Goal: Obtain resource: Download file/media

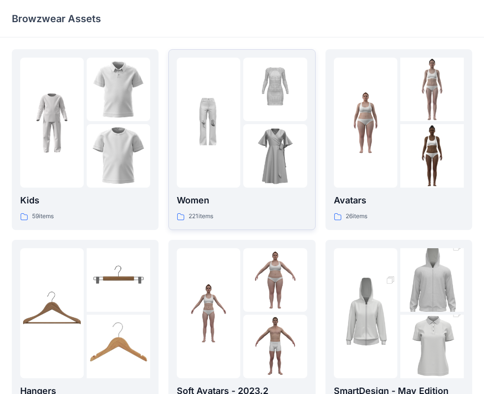
click at [256, 116] on img at bounding box center [275, 90] width 64 height 64
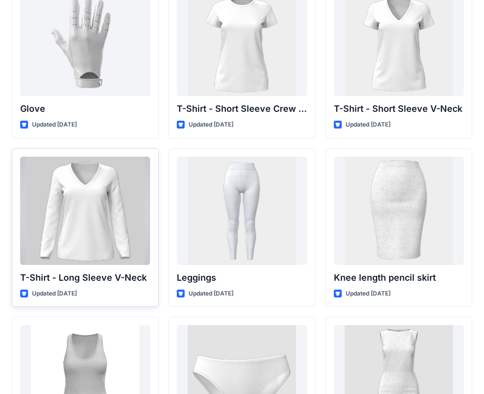
scroll to position [7779, 0]
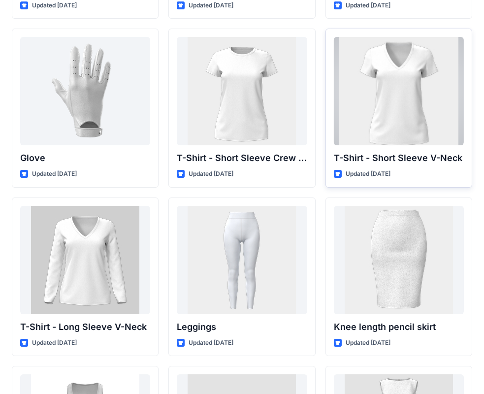
click at [384, 119] on div at bounding box center [399, 91] width 130 height 108
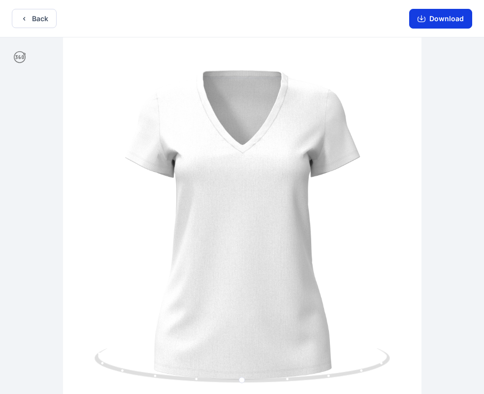
click at [439, 22] on button "Download" at bounding box center [440, 19] width 63 height 20
click at [44, 20] on button "Back" at bounding box center [34, 18] width 45 height 19
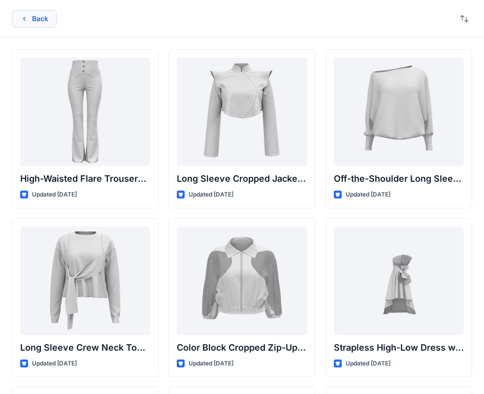
click at [30, 18] on button "Back" at bounding box center [34, 19] width 45 height 18
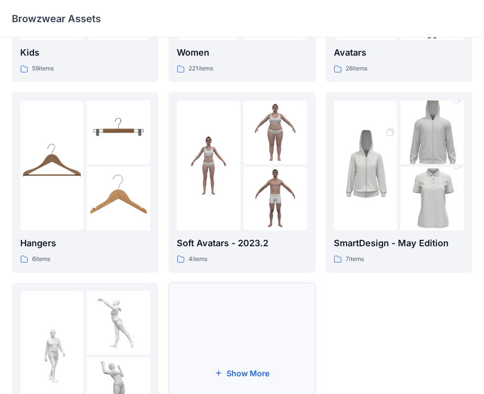
scroll to position [245, 0]
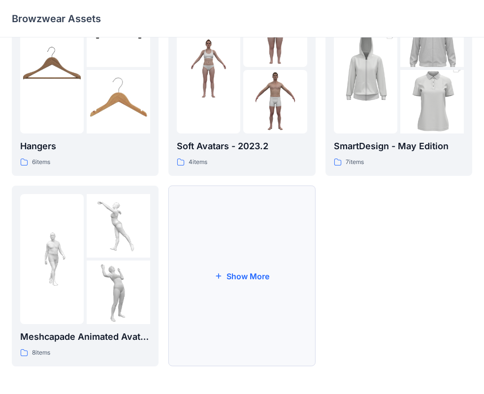
click at [246, 291] on button "Show More" at bounding box center [241, 276] width 147 height 181
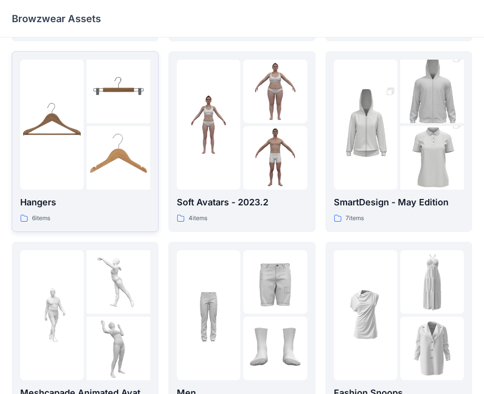
scroll to position [0, 0]
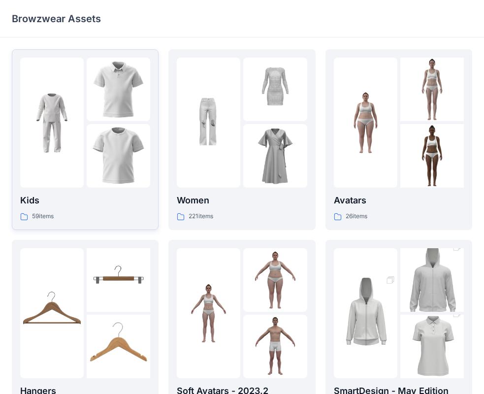
click at [87, 157] on img at bounding box center [119, 156] width 64 height 64
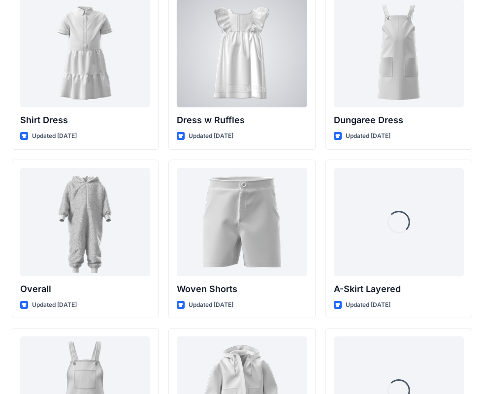
scroll to position [2637, 0]
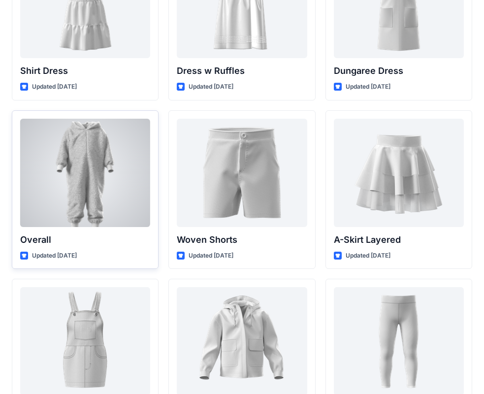
click at [63, 158] on div at bounding box center [85, 173] width 130 height 108
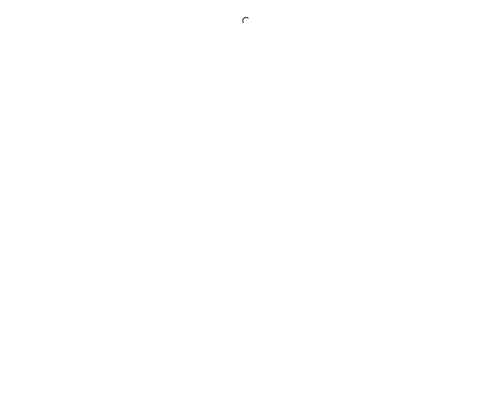
click at [63, 158] on div at bounding box center [246, 197] width 492 height 394
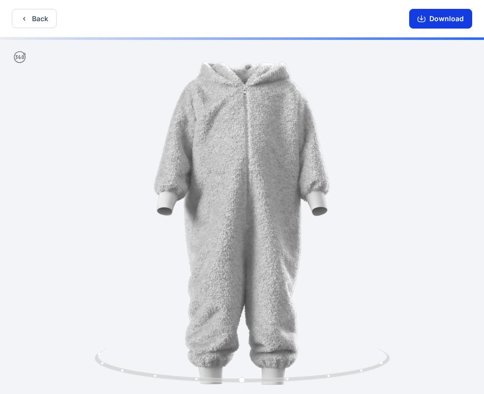
click at [428, 21] on button "Download" at bounding box center [440, 19] width 63 height 20
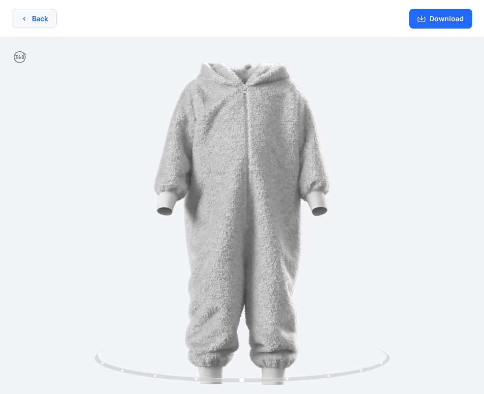
click at [36, 24] on button "Back" at bounding box center [34, 18] width 45 height 19
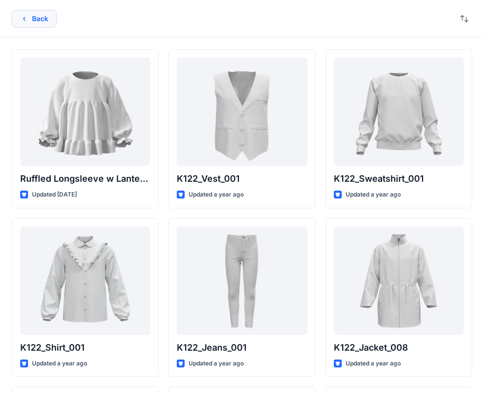
click at [30, 14] on button "Back" at bounding box center [34, 19] width 45 height 18
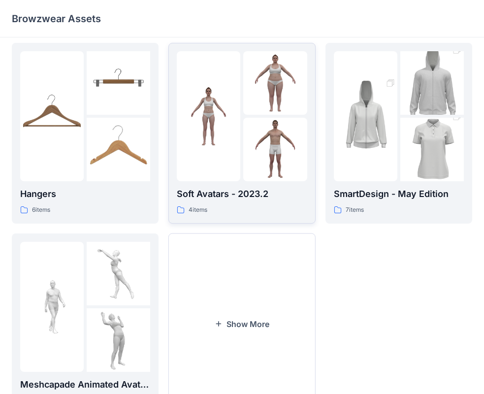
scroll to position [245, 0]
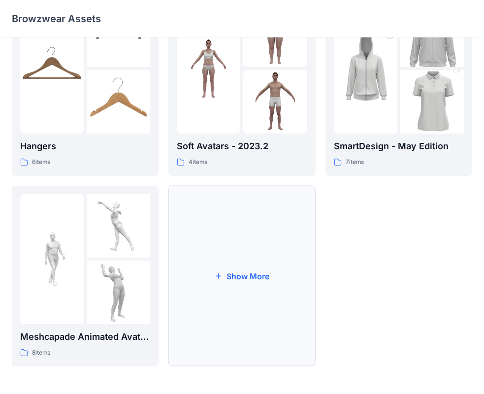
click at [219, 297] on button "Show More" at bounding box center [241, 276] width 147 height 181
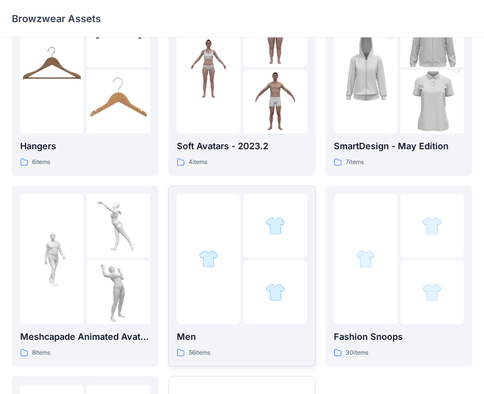
click at [227, 271] on div at bounding box center [209, 259] width 64 height 130
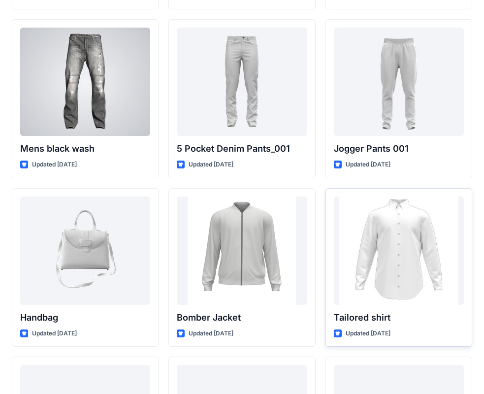
scroll to position [417, 0]
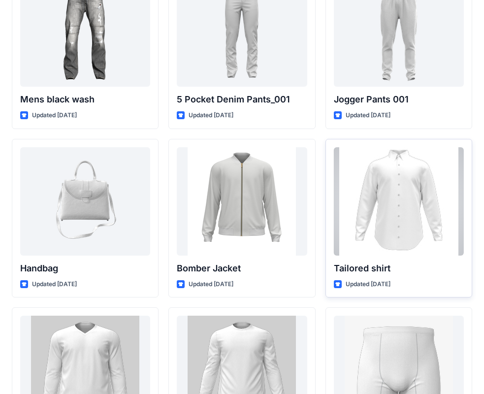
click at [372, 219] on div at bounding box center [399, 201] width 130 height 108
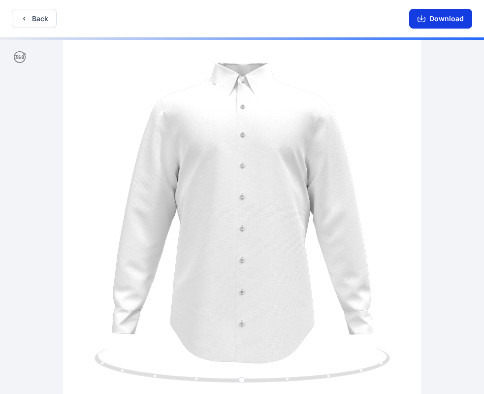
click at [446, 19] on button "Download" at bounding box center [440, 19] width 63 height 20
